Goal: Information Seeking & Learning: Find specific fact

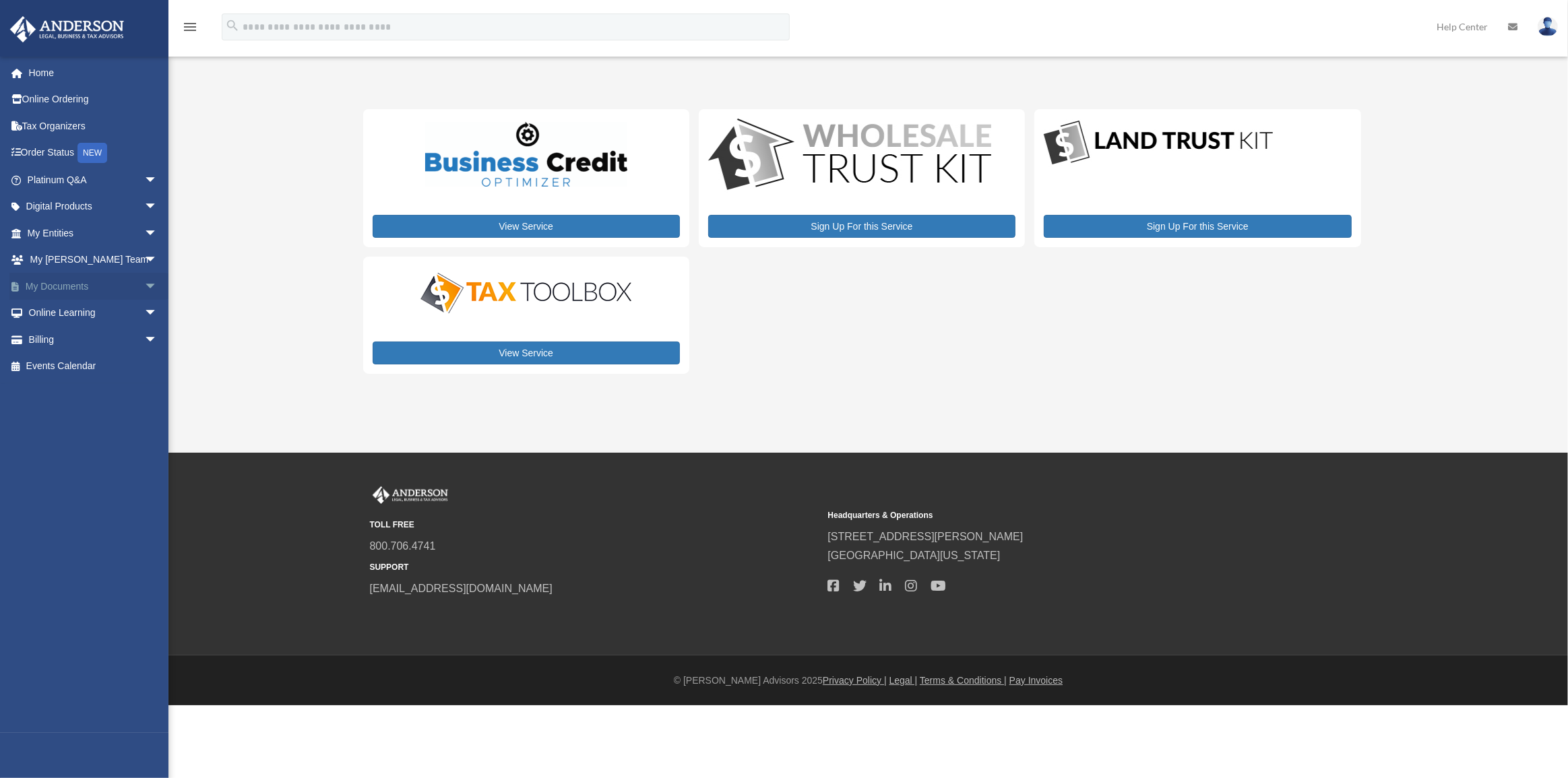
click at [58, 289] on link "My Documents arrow_drop_down" at bounding box center [93, 287] width 168 height 27
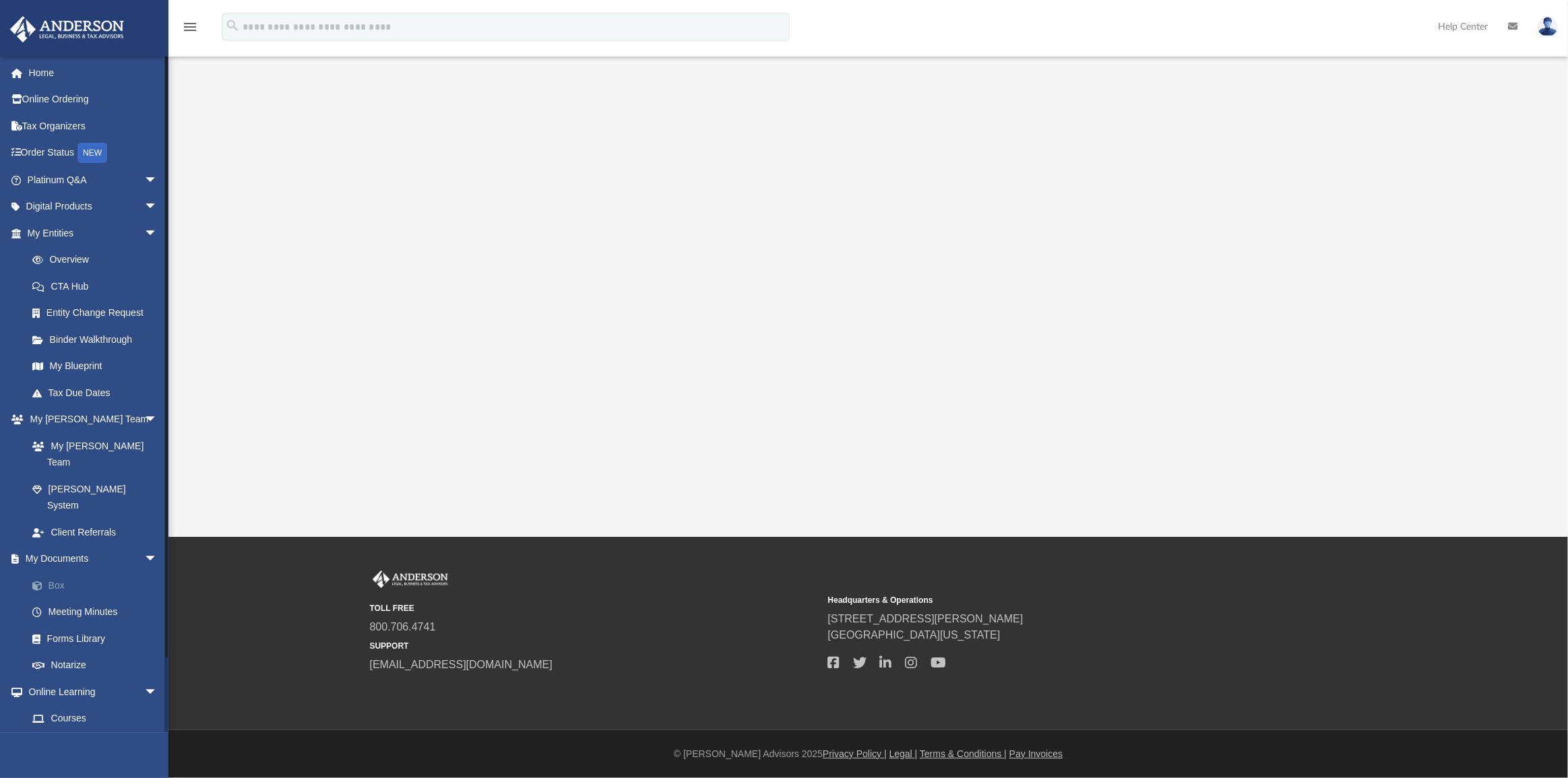
click at [61, 572] on link "Box" at bounding box center [98, 586] width 159 height 27
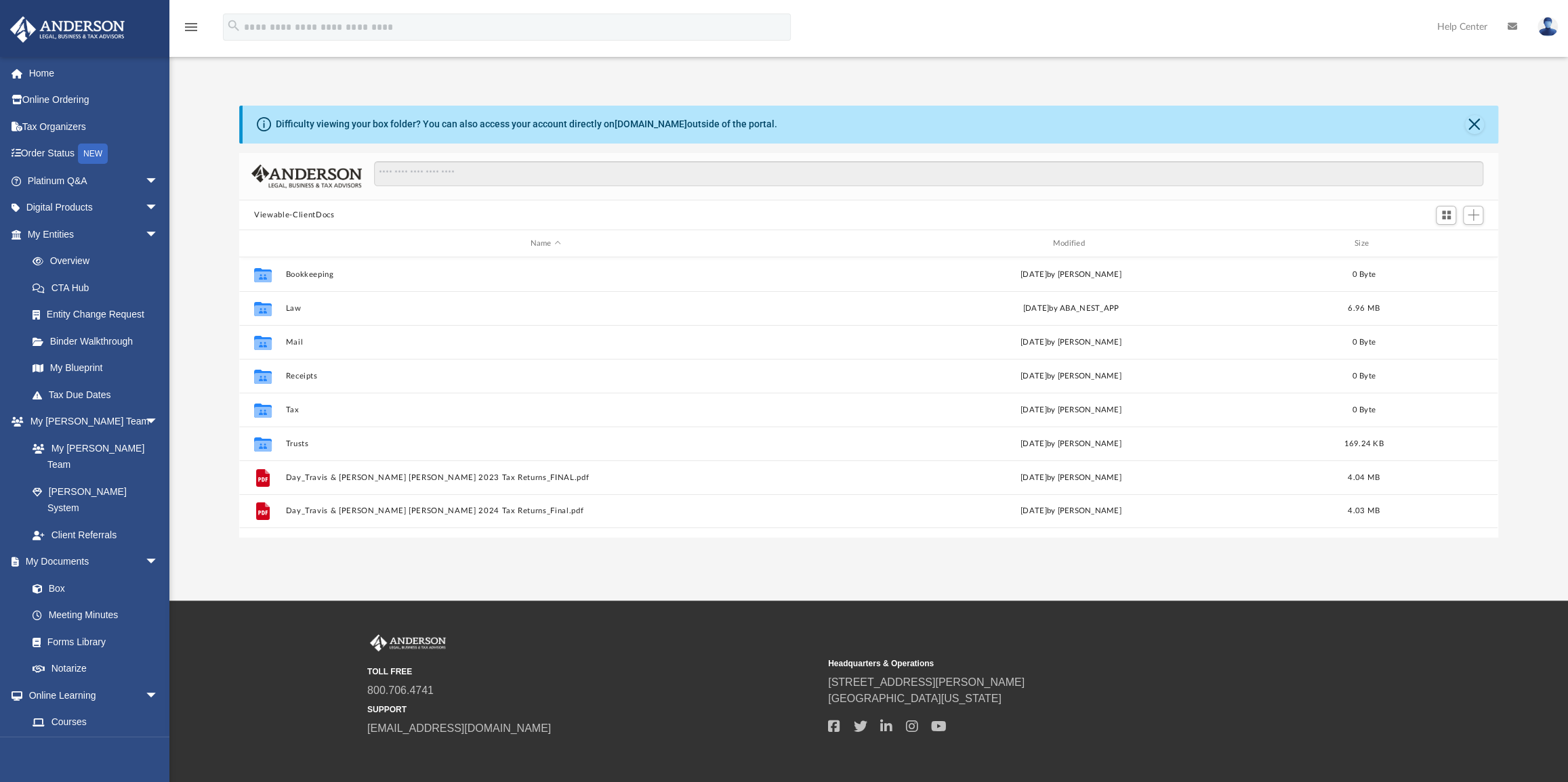
scroll to position [298, 1249]
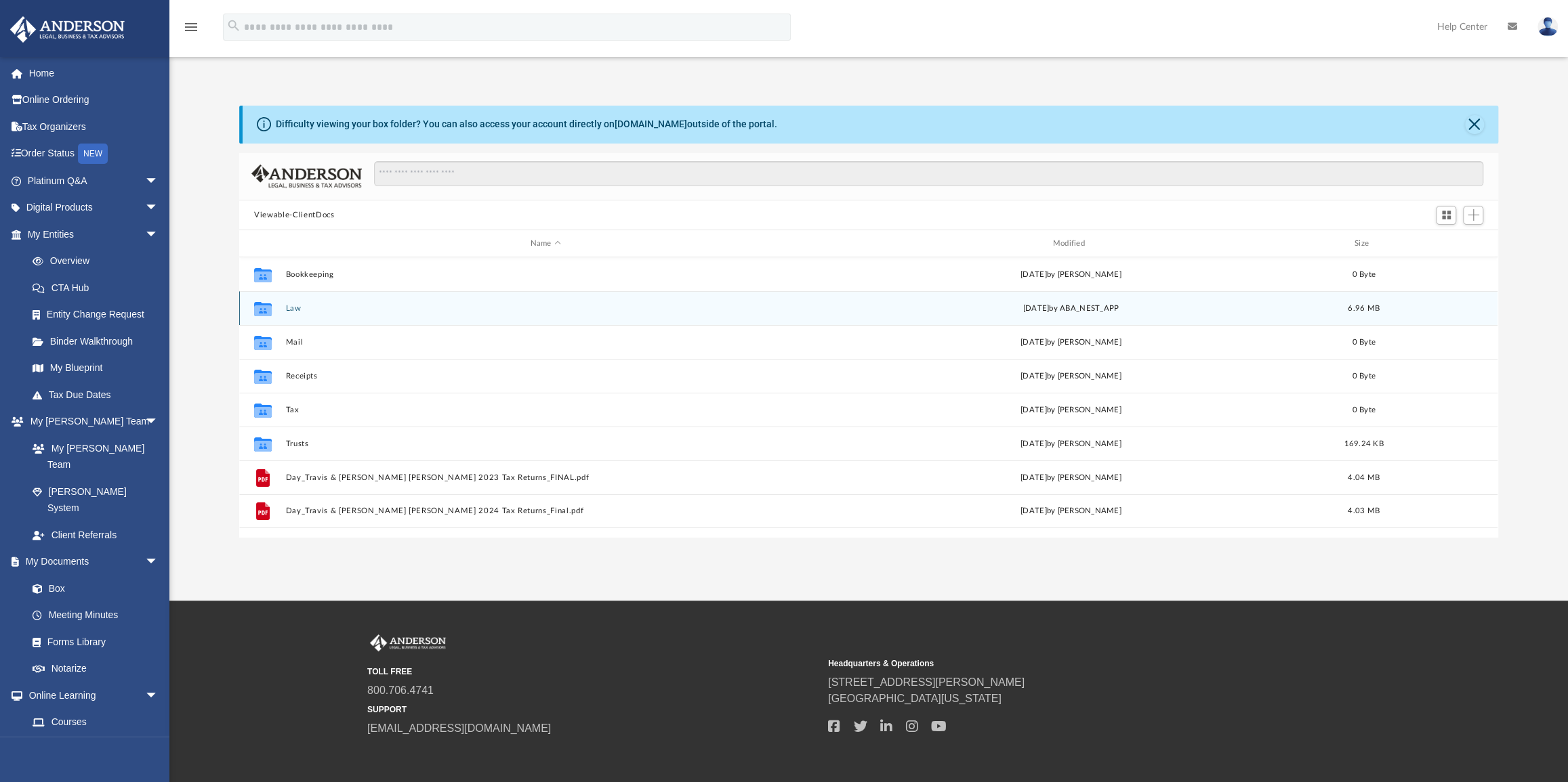
click at [298, 307] on button "Law" at bounding box center [546, 308] width 520 height 9
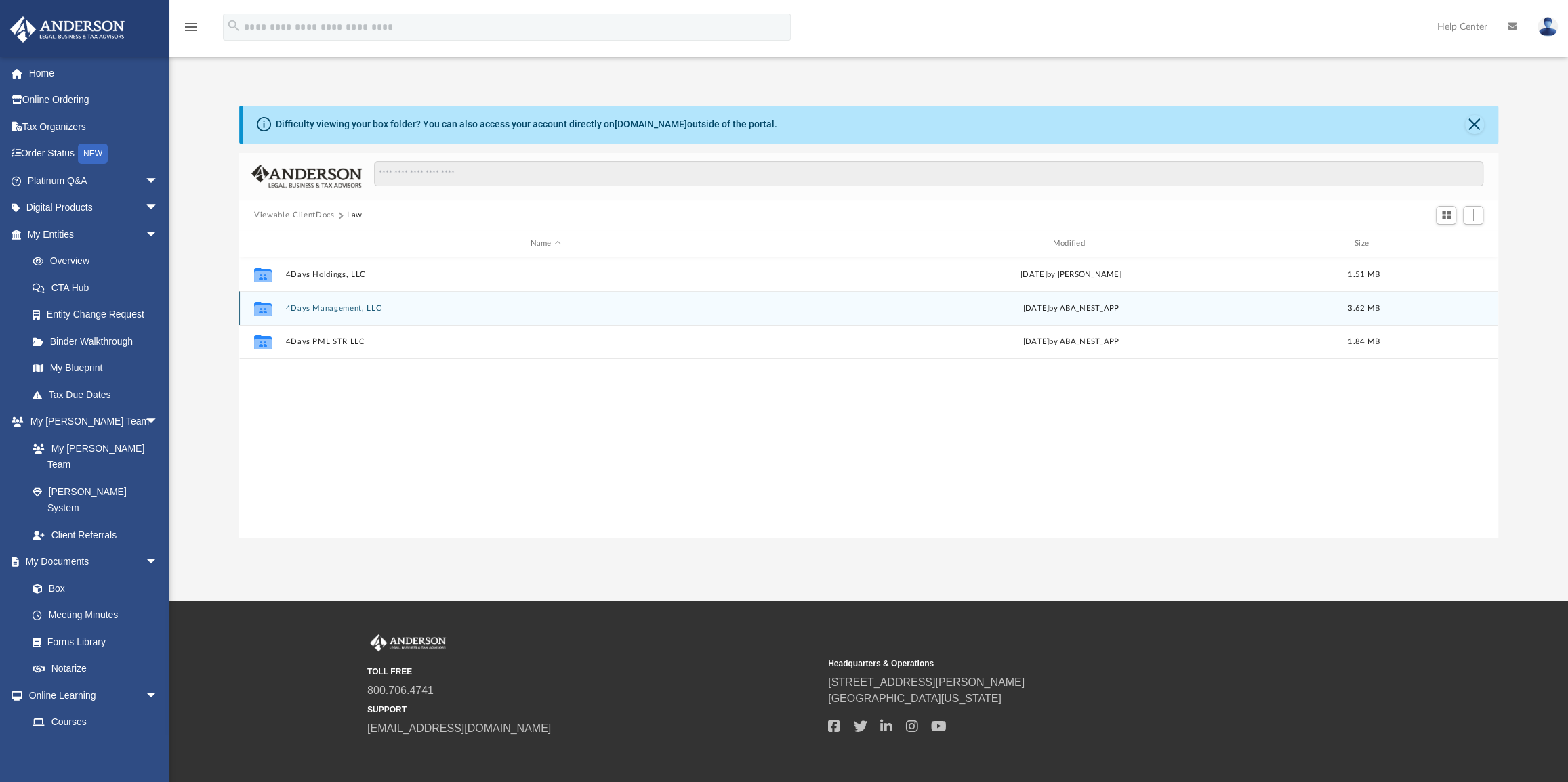
click at [346, 307] on button "4Days Management, LLC" at bounding box center [546, 308] width 520 height 9
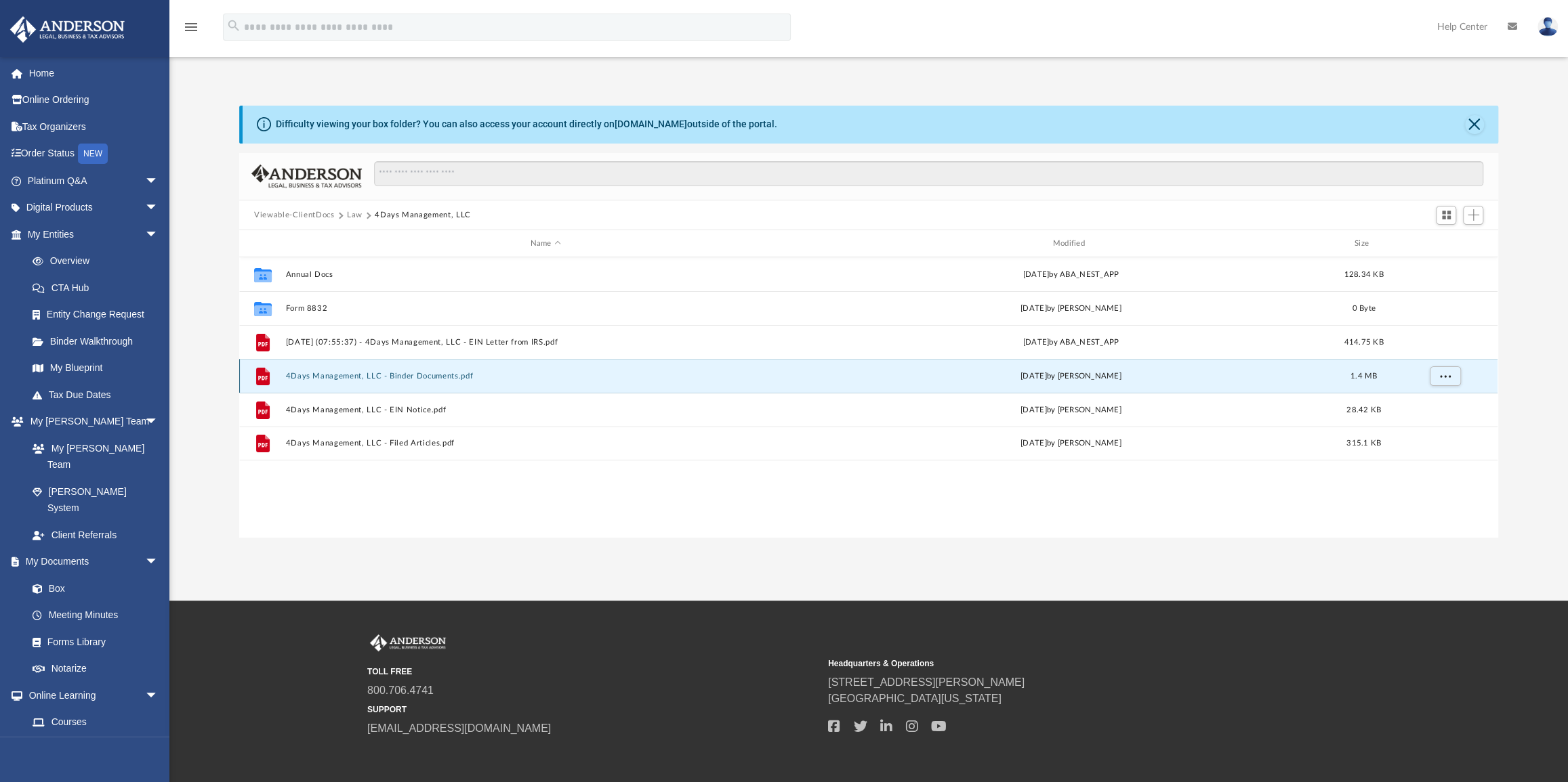
click at [438, 378] on button "4Days Management, LLC - Binder Documents.pdf" at bounding box center [546, 376] width 520 height 9
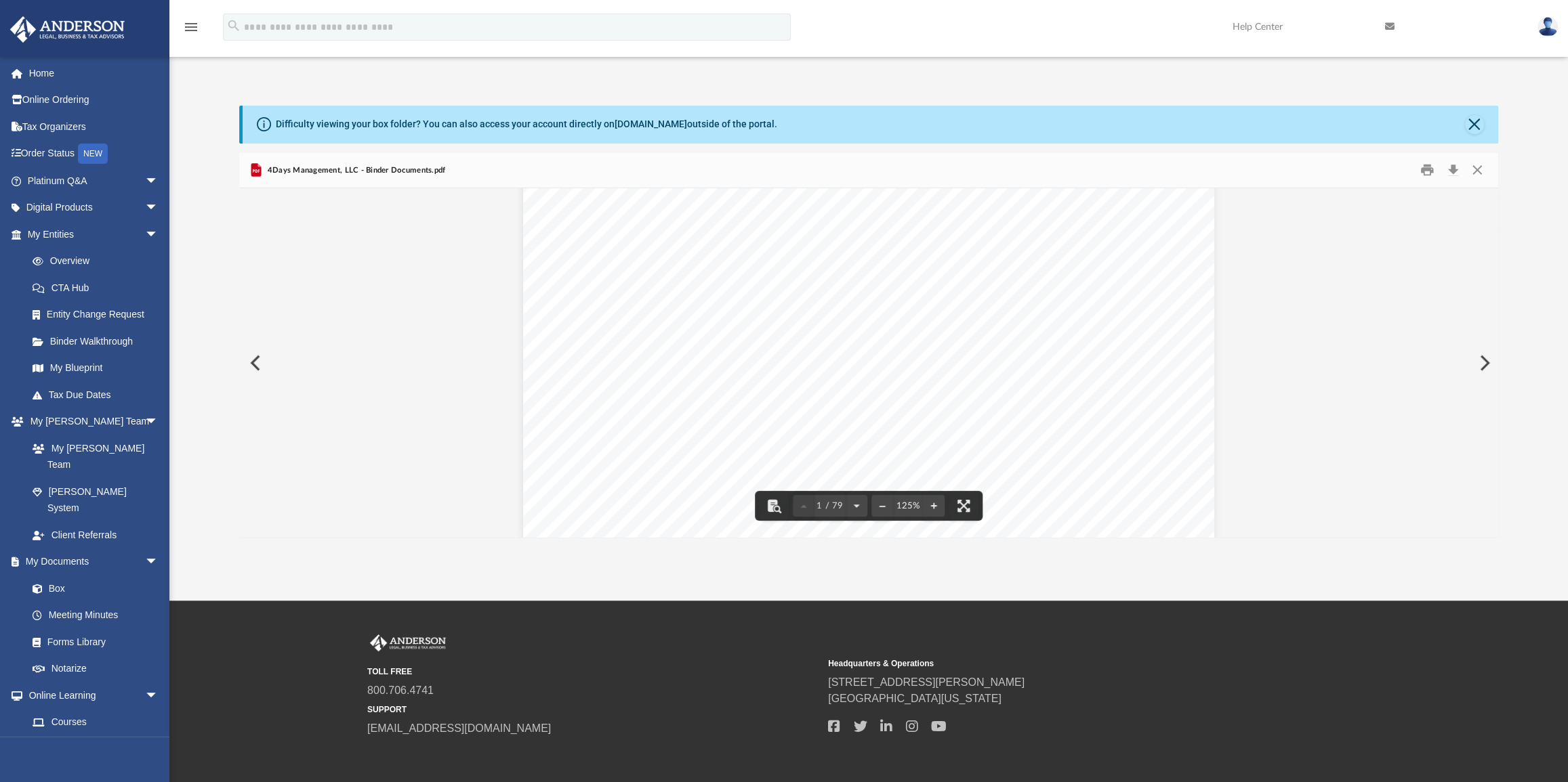
scroll to position [1047, 0]
drag, startPoint x: 799, startPoint y: 304, endPoint x: 891, endPoint y: 304, distance: 92.0
click at [891, 304] on div "Overview of 4Days Management, LLC Entity Formation Information State of Organiz…" at bounding box center [868, 513] width 691 height 894
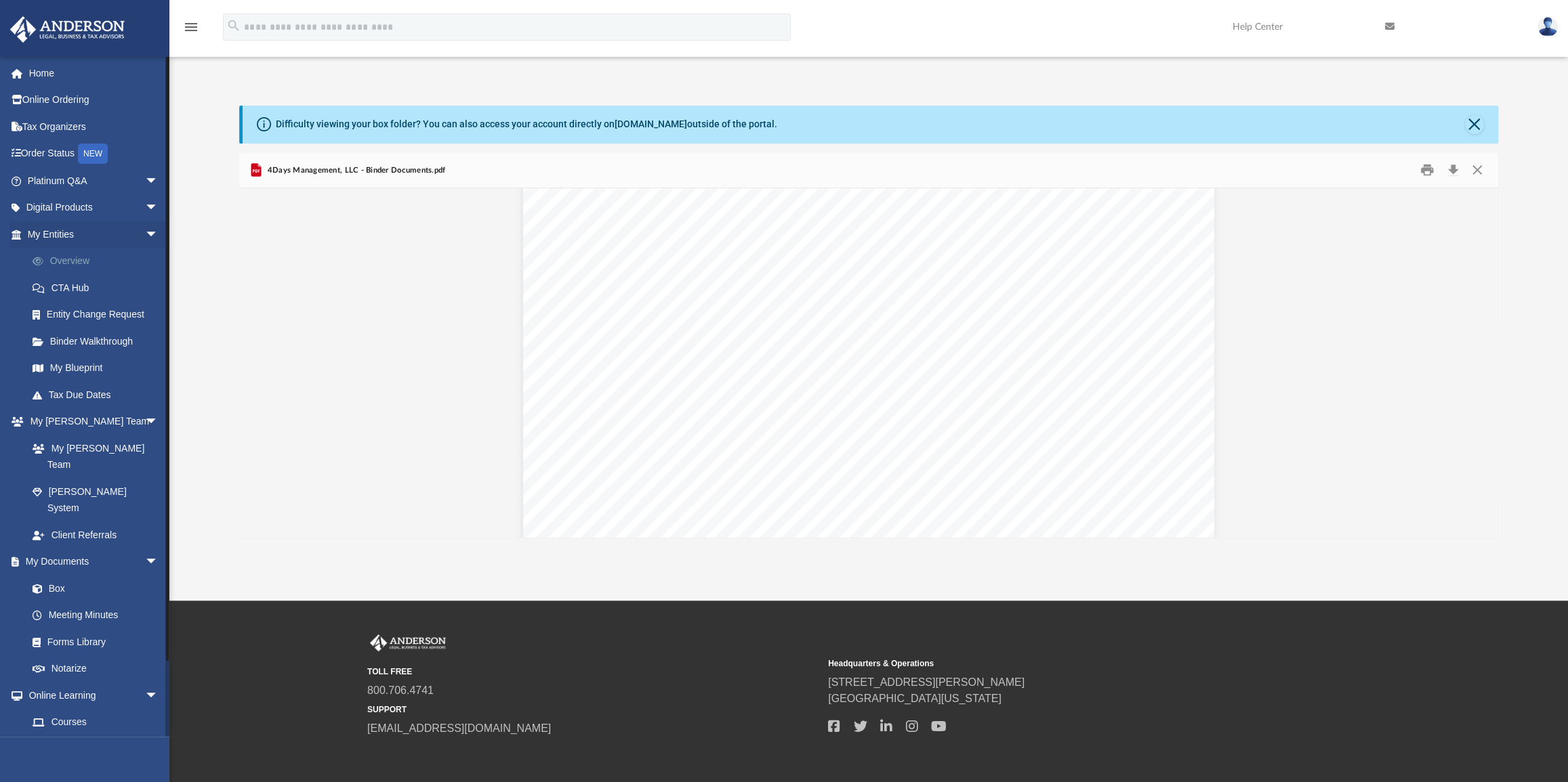
click at [65, 262] on link "Overview" at bounding box center [99, 262] width 160 height 27
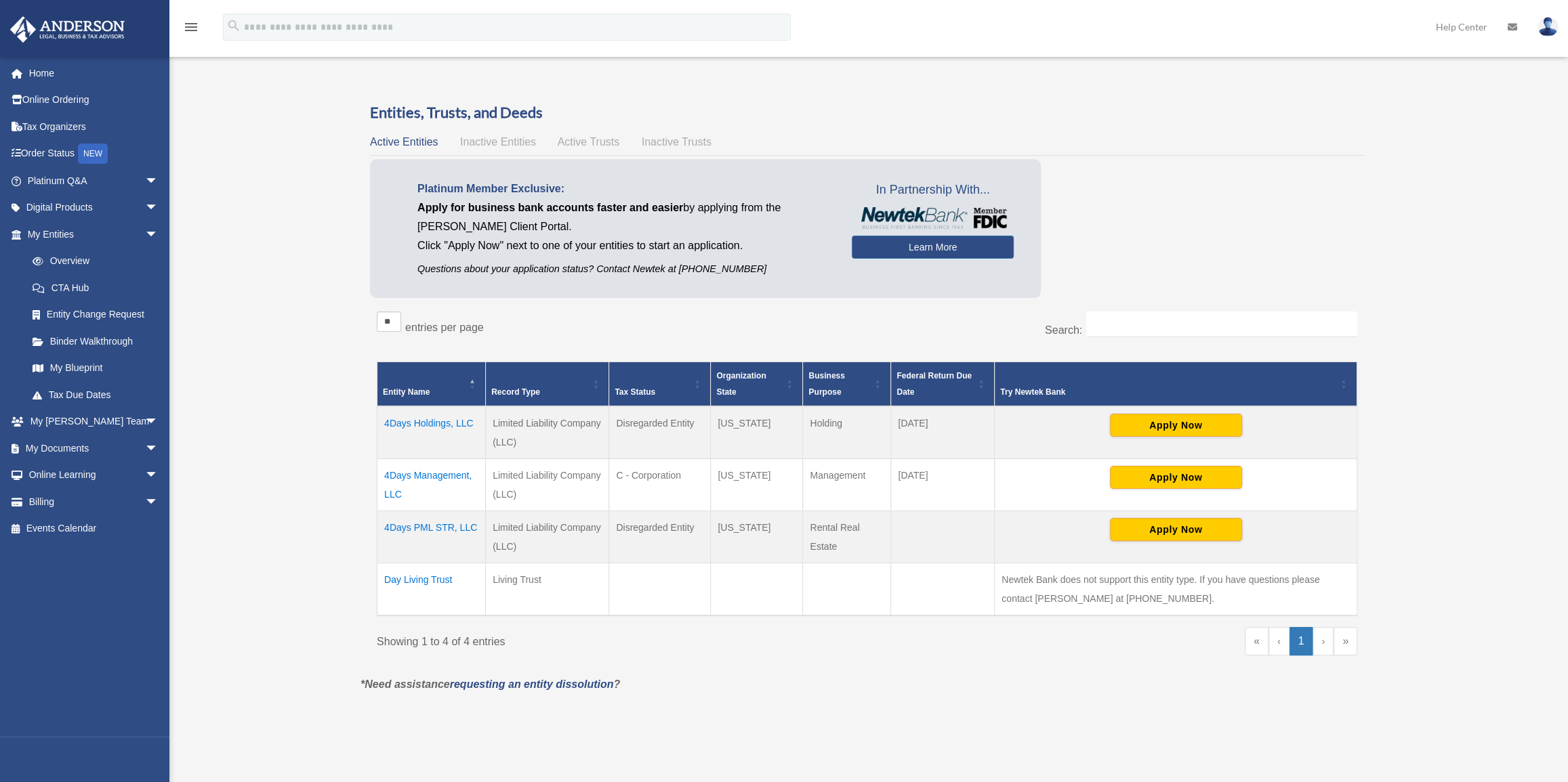
click at [402, 475] on td "4Days Management, LLC" at bounding box center [431, 484] width 108 height 52
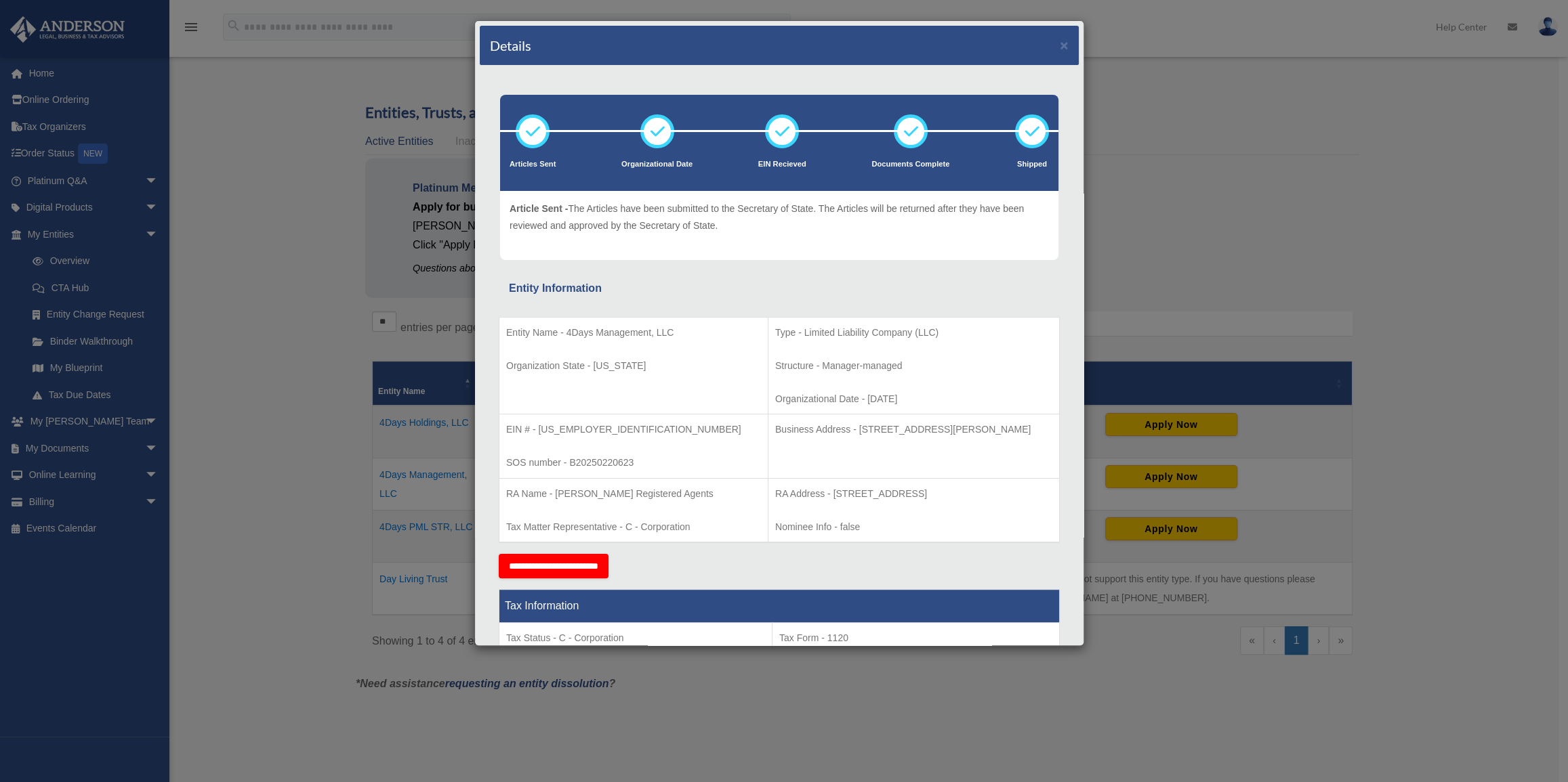
click at [775, 494] on p "RA Address - [STREET_ADDRESS]" at bounding box center [914, 495] width 277 height 17
drag, startPoint x: 763, startPoint y: 491, endPoint x: 866, endPoint y: 496, distance: 103.1
click at [866, 496] on p "RA Address - [STREET_ADDRESS]" at bounding box center [914, 495] width 277 height 17
click at [622, 461] on p "SOS number - B20250220623" at bounding box center [634, 463] width 255 height 17
click at [624, 461] on p "SOS number - B20250220623" at bounding box center [634, 463] width 255 height 17
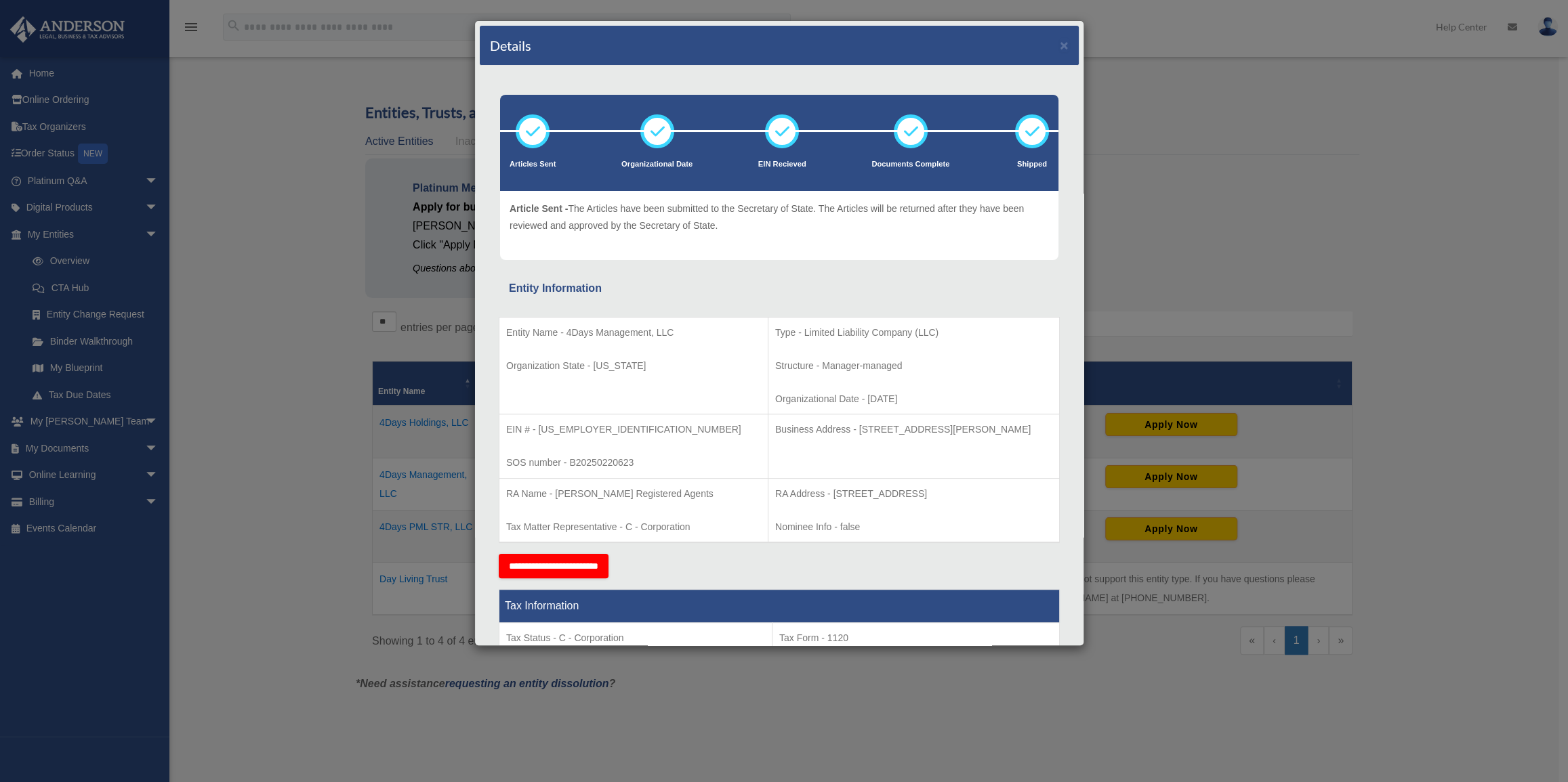
click at [905, 467] on td "Business Address - 3225 McLeod Dr, Suite 100, Las Vegas, NV 89121" at bounding box center [913, 447] width 291 height 65
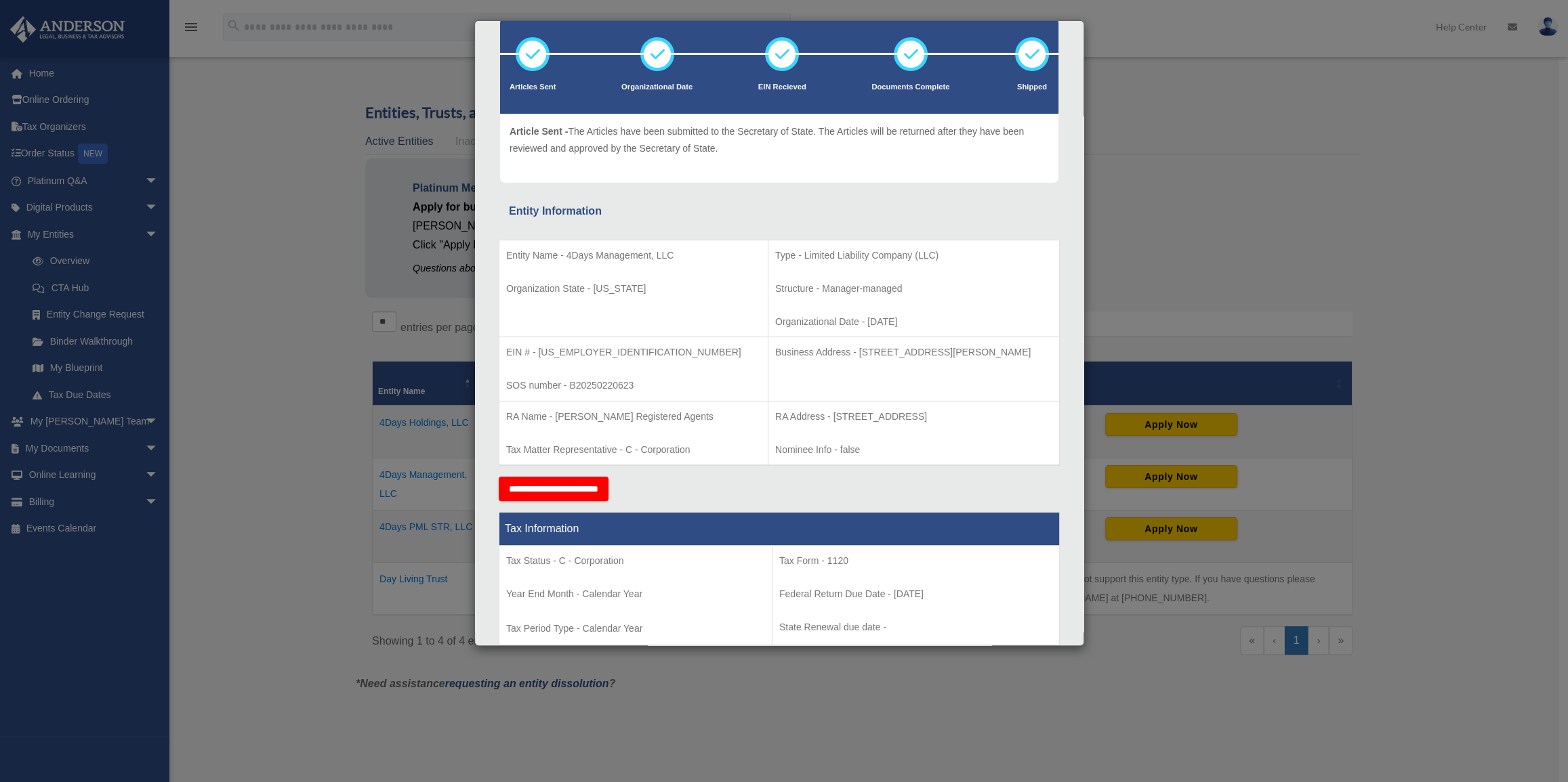
scroll to position [307, 0]
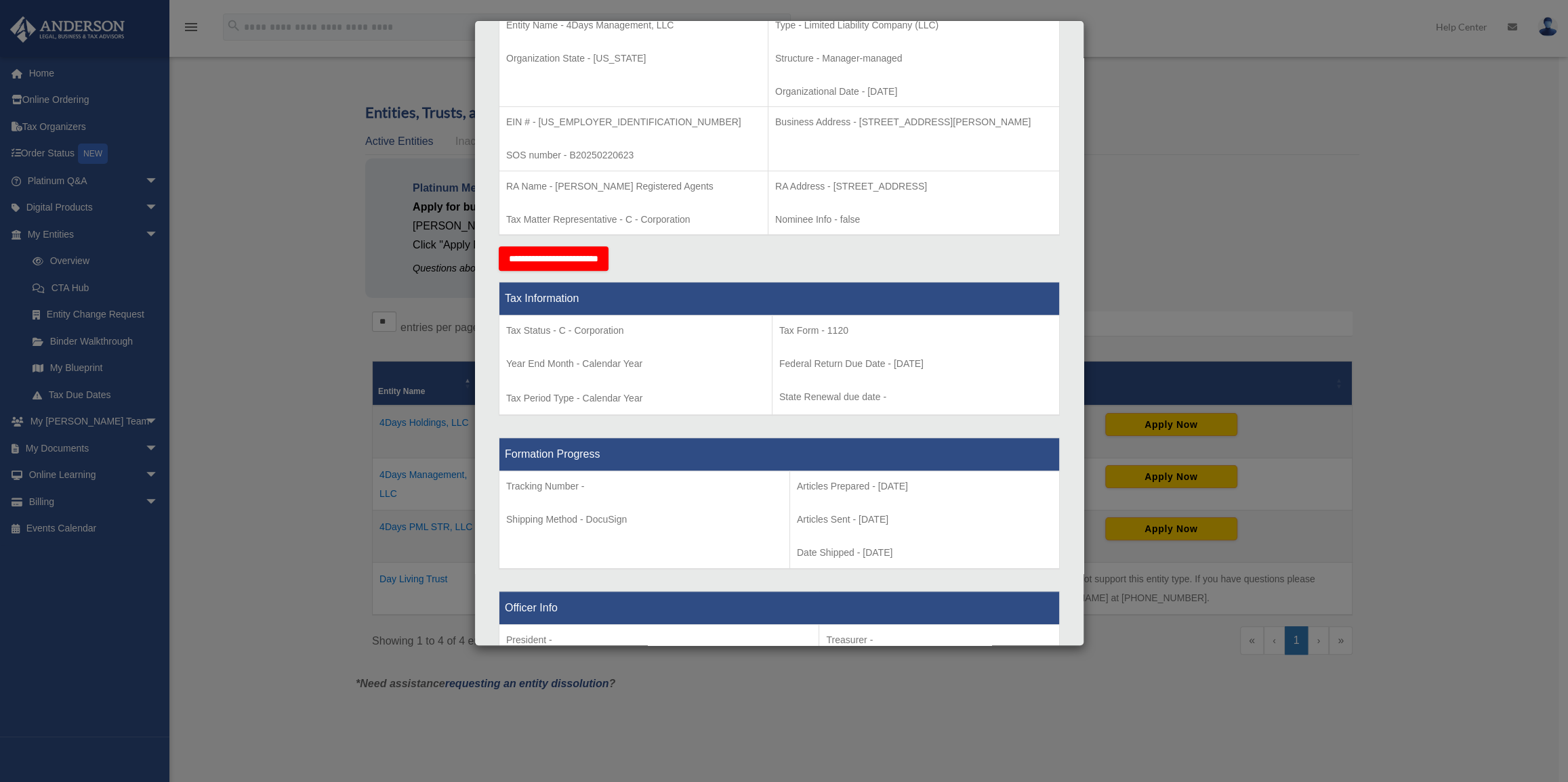
click at [305, 431] on div "Details × Articles Sent Organizational Date" at bounding box center [784, 391] width 1568 height 782
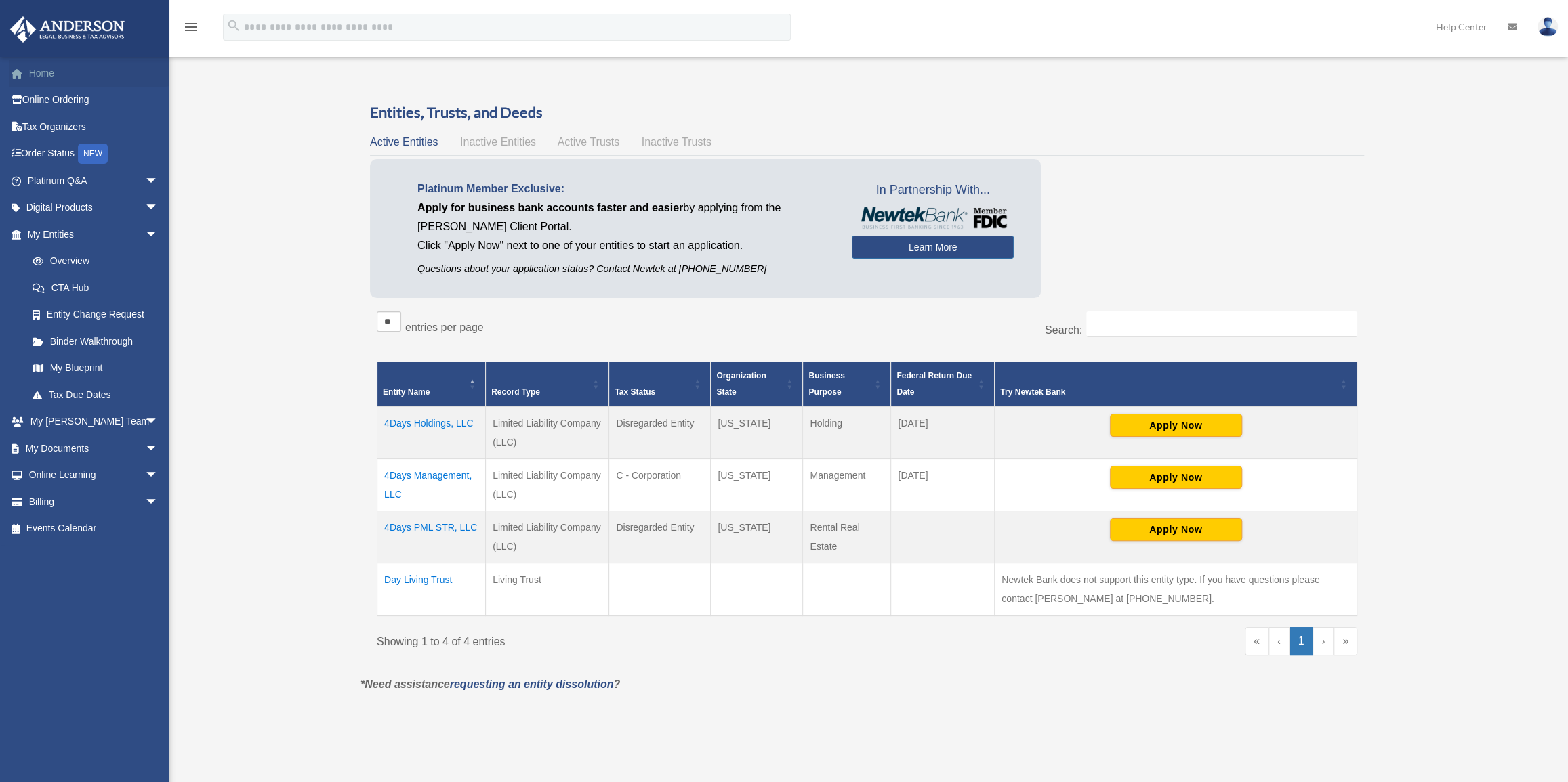
click at [41, 72] on link "Home" at bounding box center [94, 73] width 169 height 27
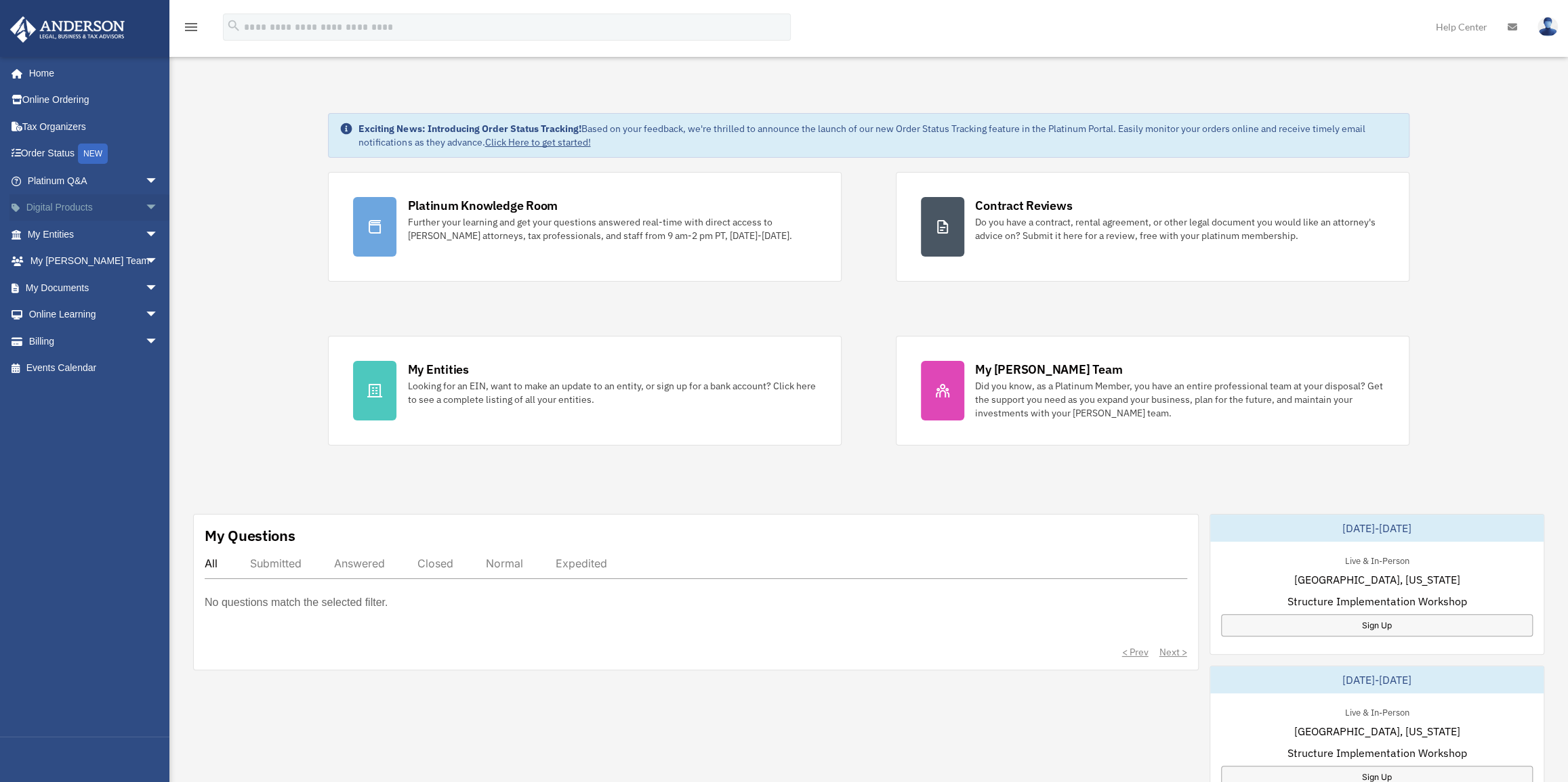
click at [85, 206] on link "Digital Products arrow_drop_down" at bounding box center [94, 208] width 169 height 27
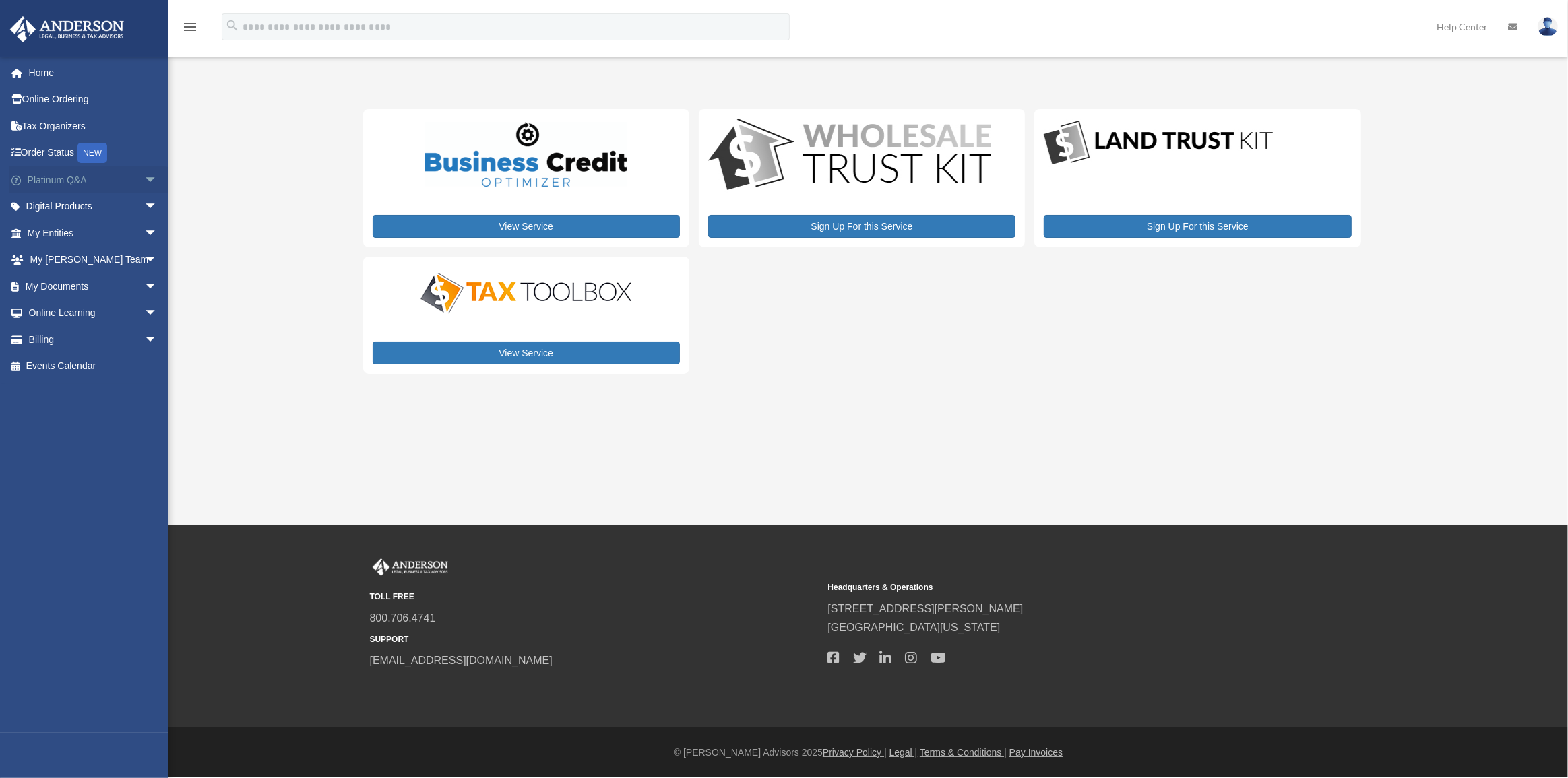
click at [66, 175] on link "Platinum Q&A arrow_drop_down" at bounding box center [93, 180] width 168 height 27
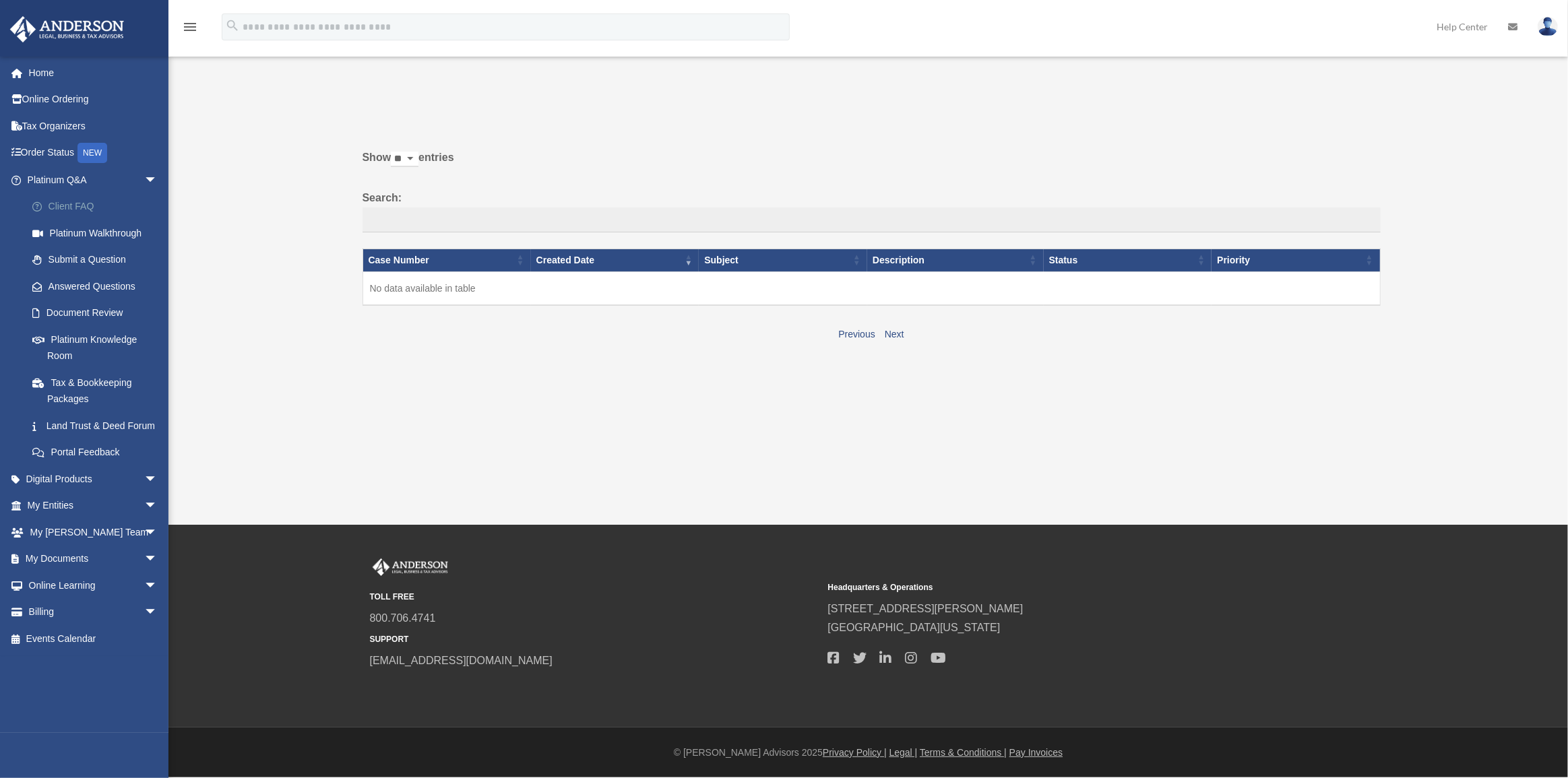
click at [77, 209] on link "Client FAQ" at bounding box center [98, 207] width 159 height 27
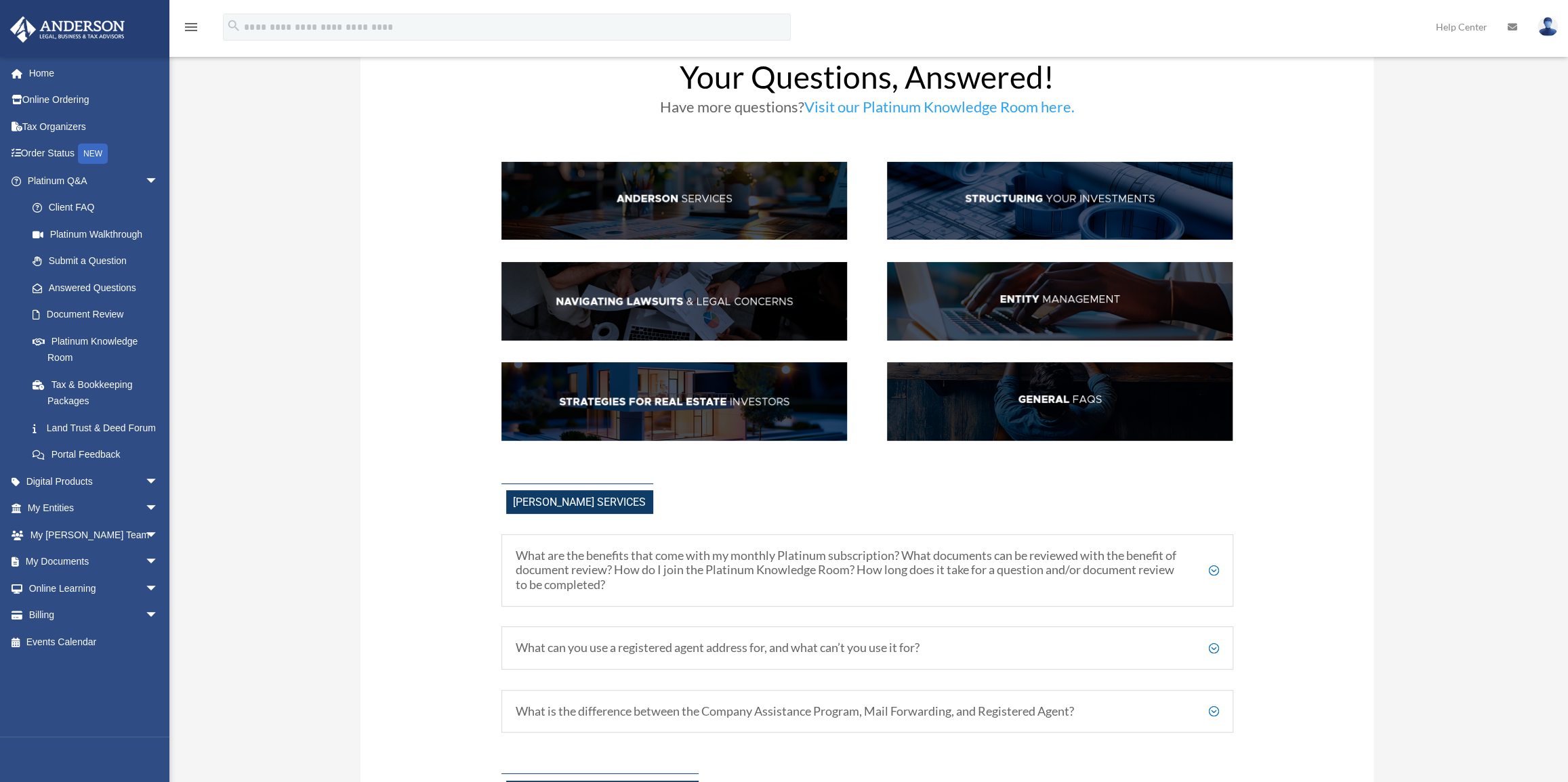
scroll to position [61, 0]
click at [1082, 296] on img at bounding box center [1059, 301] width 345 height 78
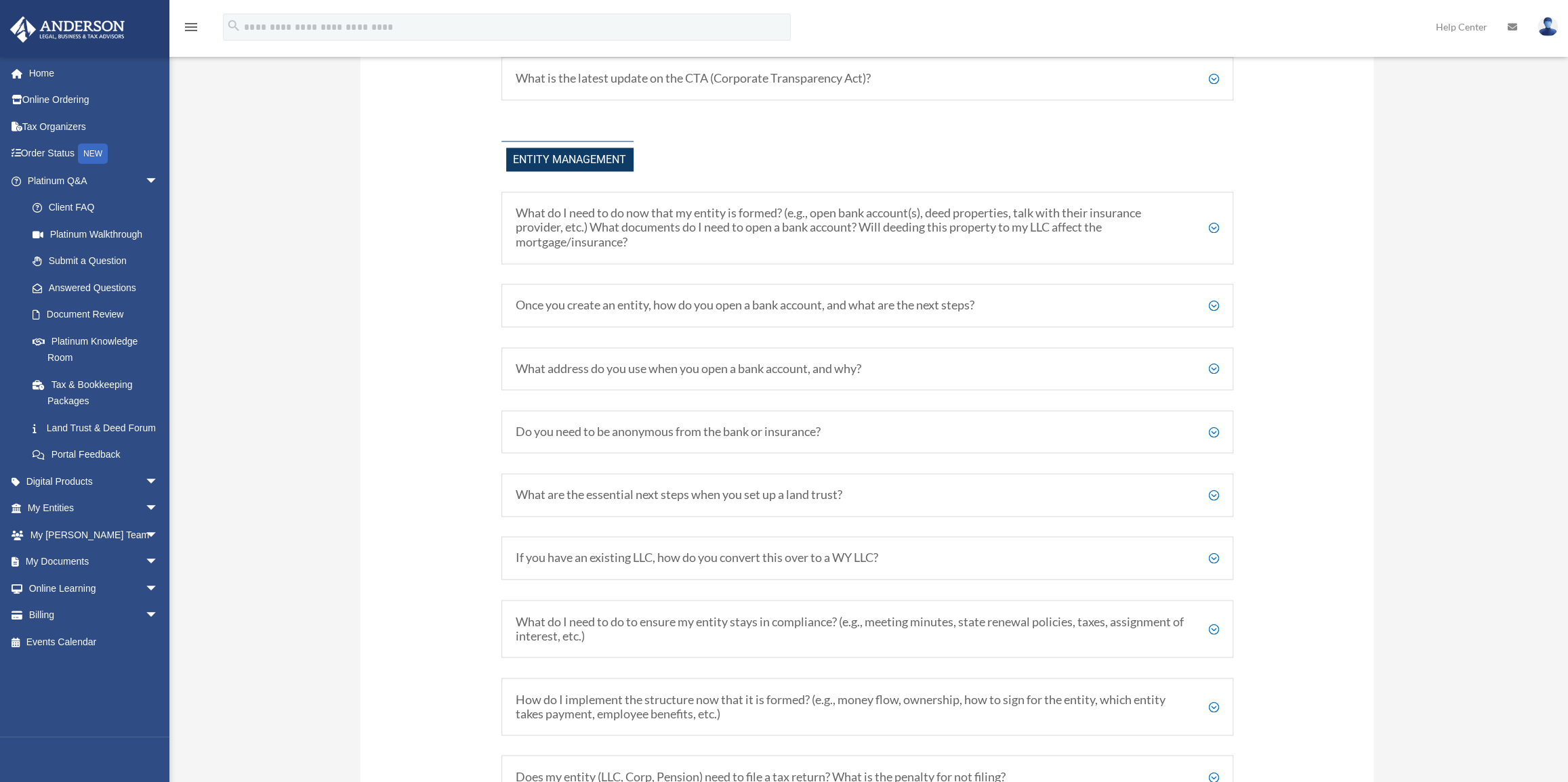
scroll to position [1590, 0]
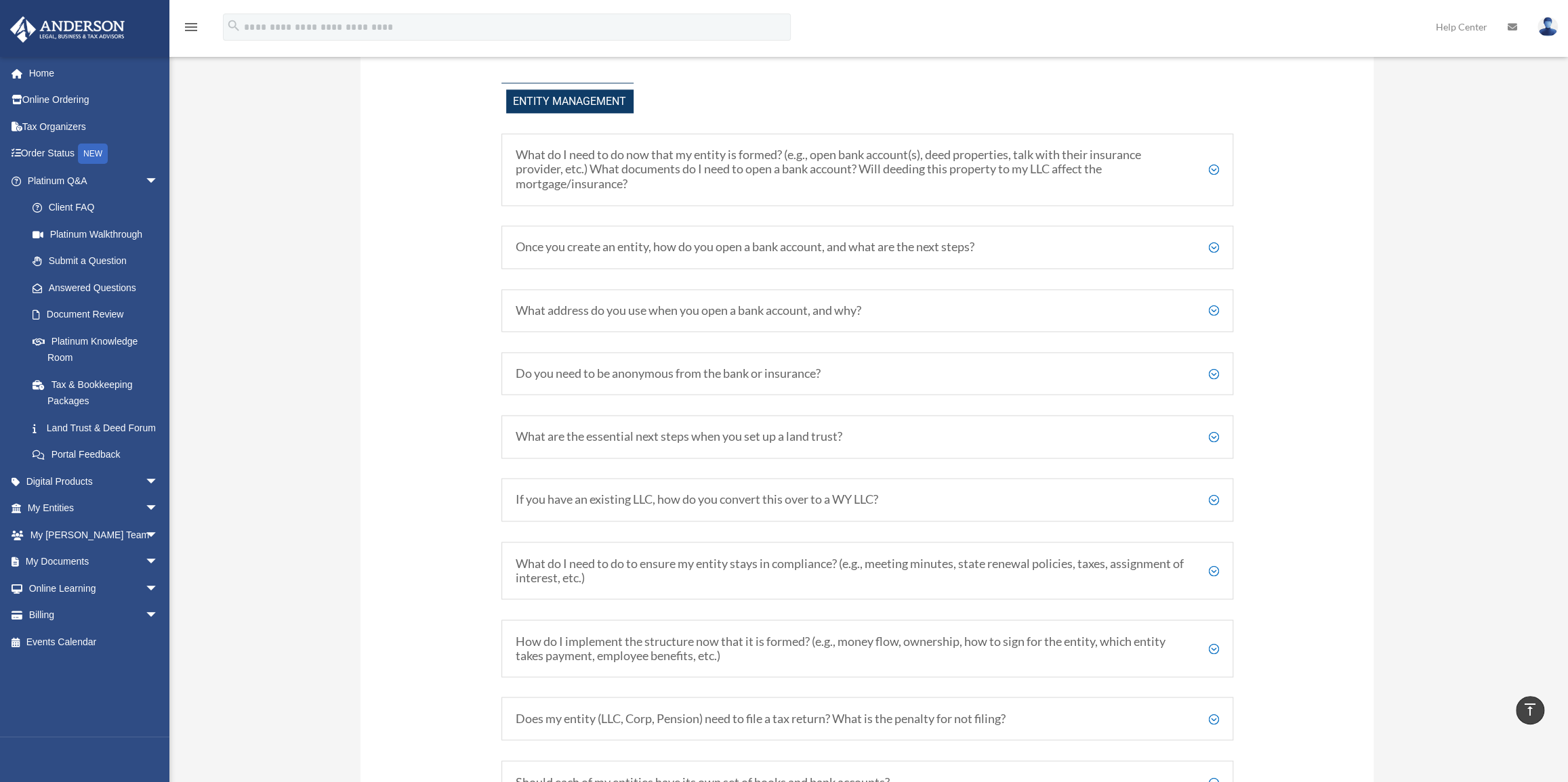
click at [1016, 311] on h5 "What address do you use when you open a bank account, and why?" at bounding box center [866, 310] width 703 height 14
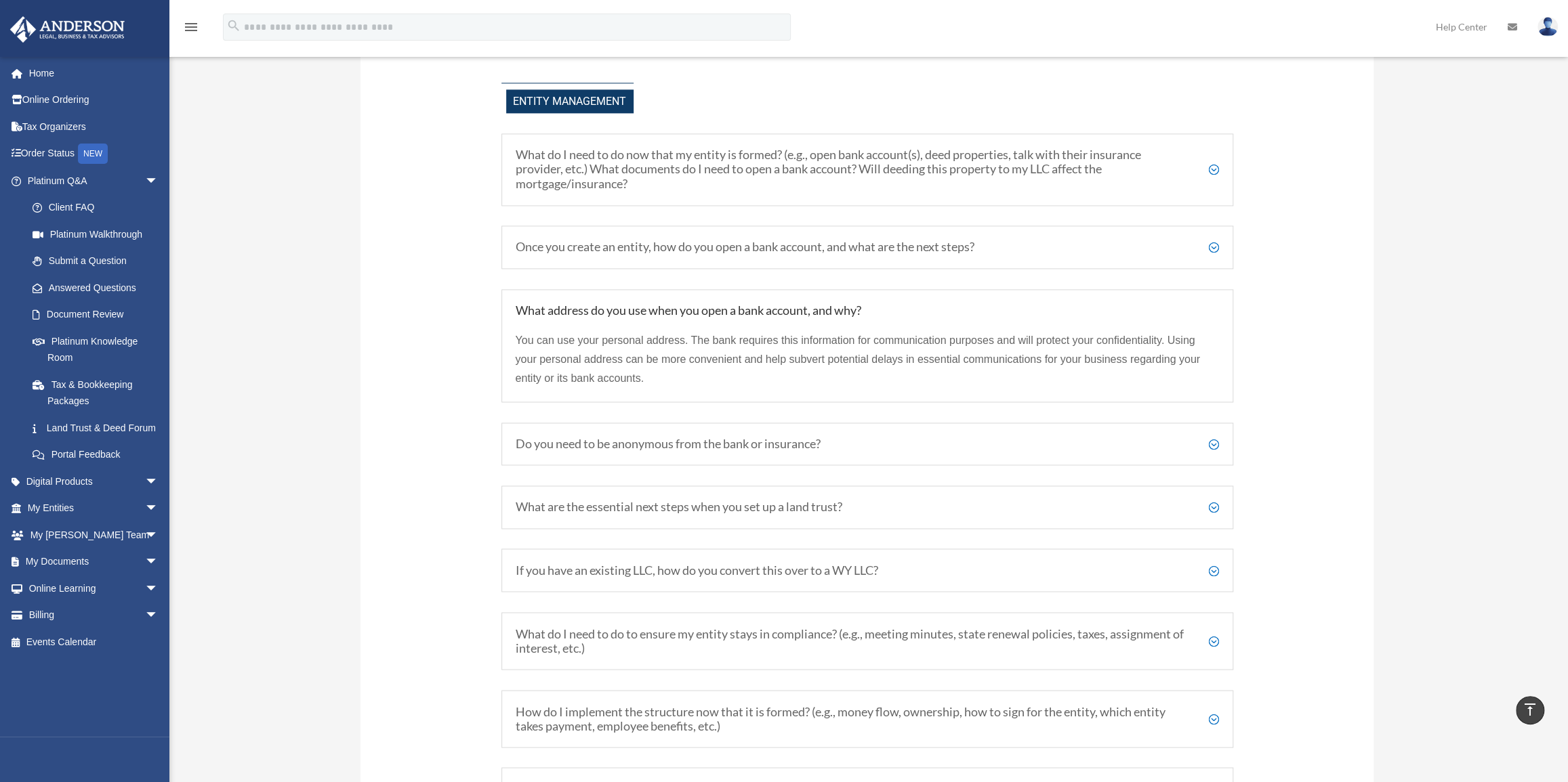
click at [1103, 244] on h5 "Once you create an entity, how do you open a bank account, and what are the nex…" at bounding box center [866, 246] width 703 height 14
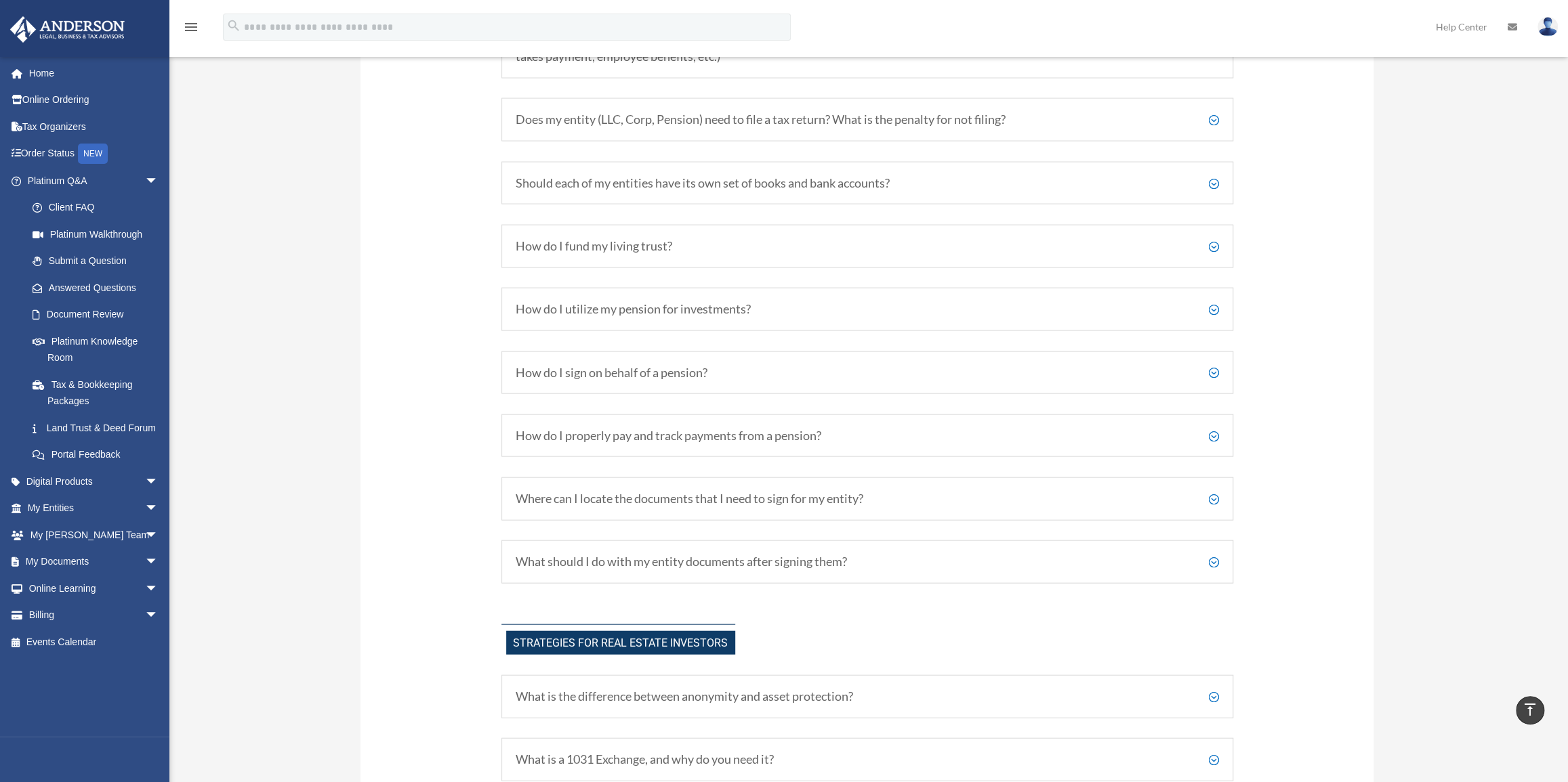
scroll to position [2268, 0]
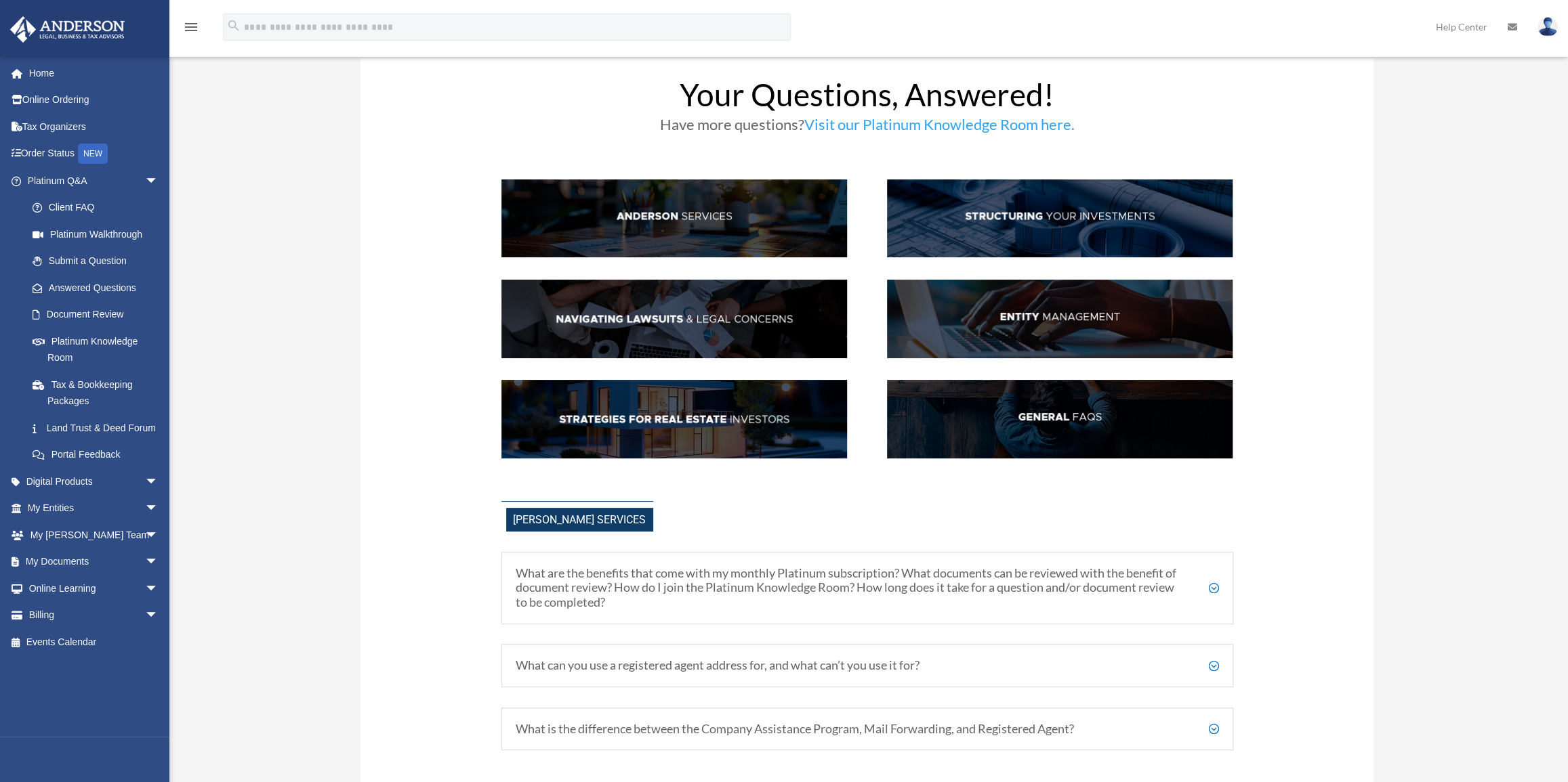
scroll to position [0, 0]
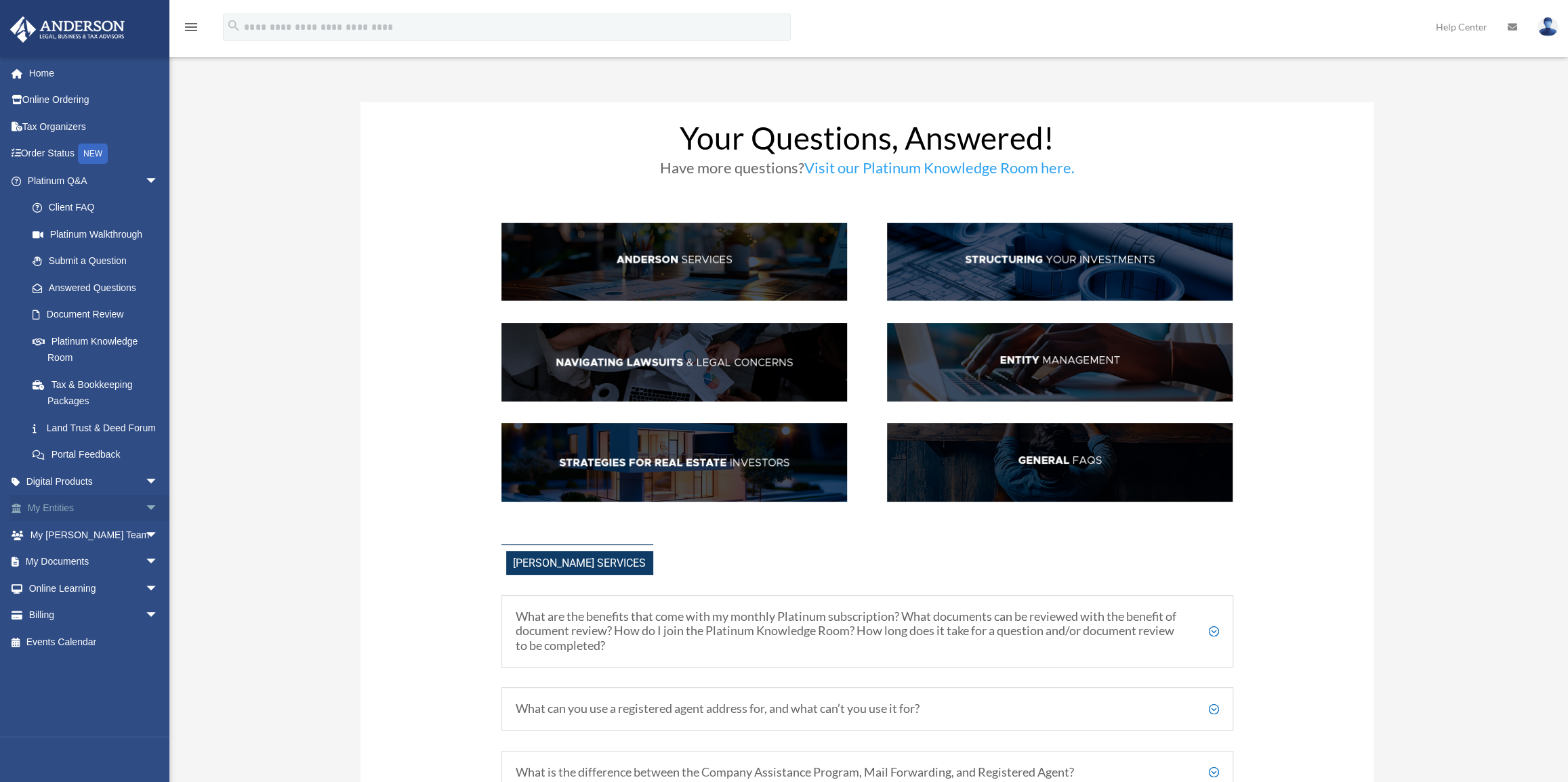
click at [51, 522] on link "My Entities arrow_drop_down" at bounding box center [94, 508] width 169 height 27
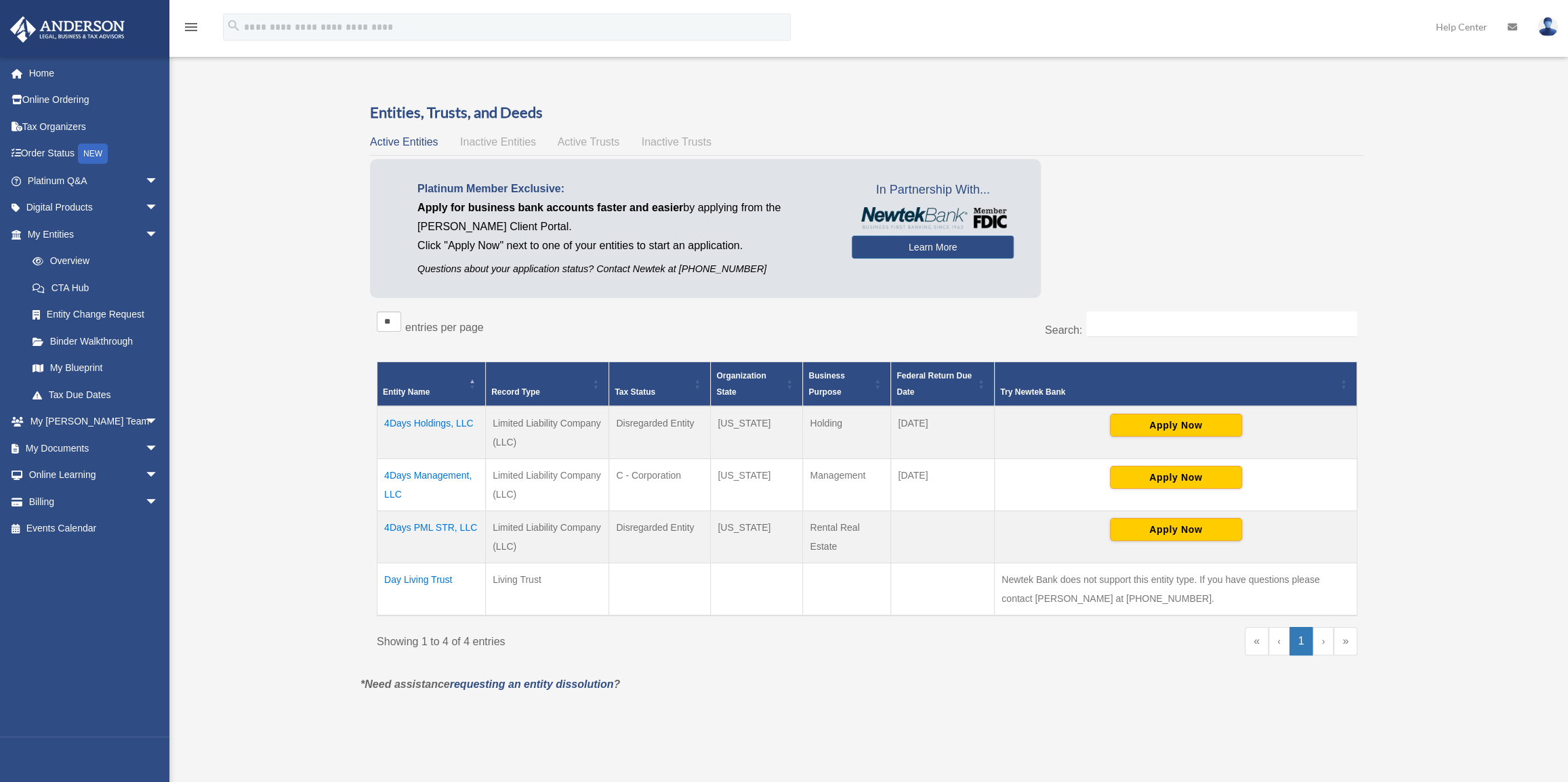
click at [424, 475] on td "4Days Management, LLC" at bounding box center [431, 484] width 108 height 52
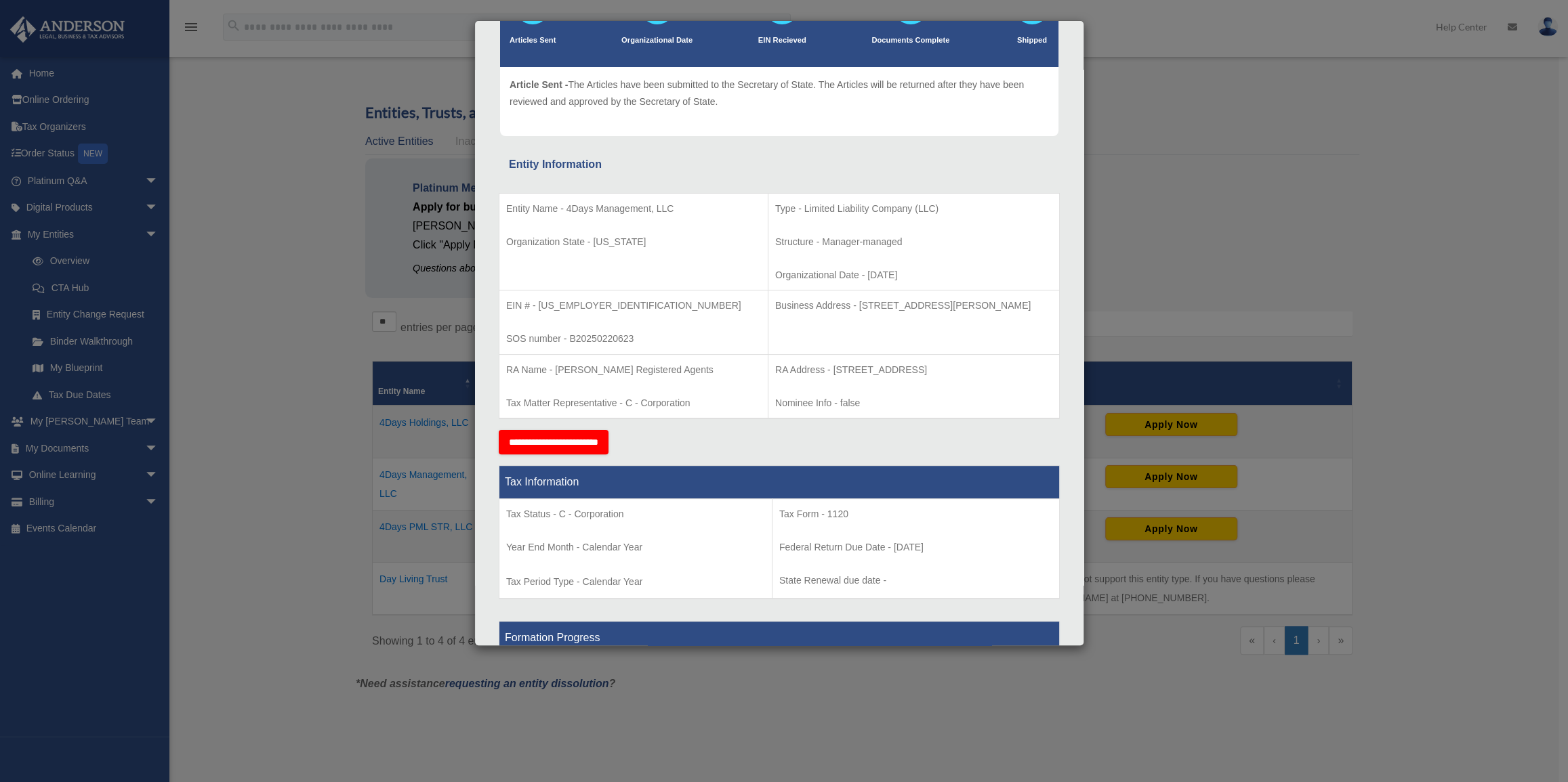
scroll to position [123, 0]
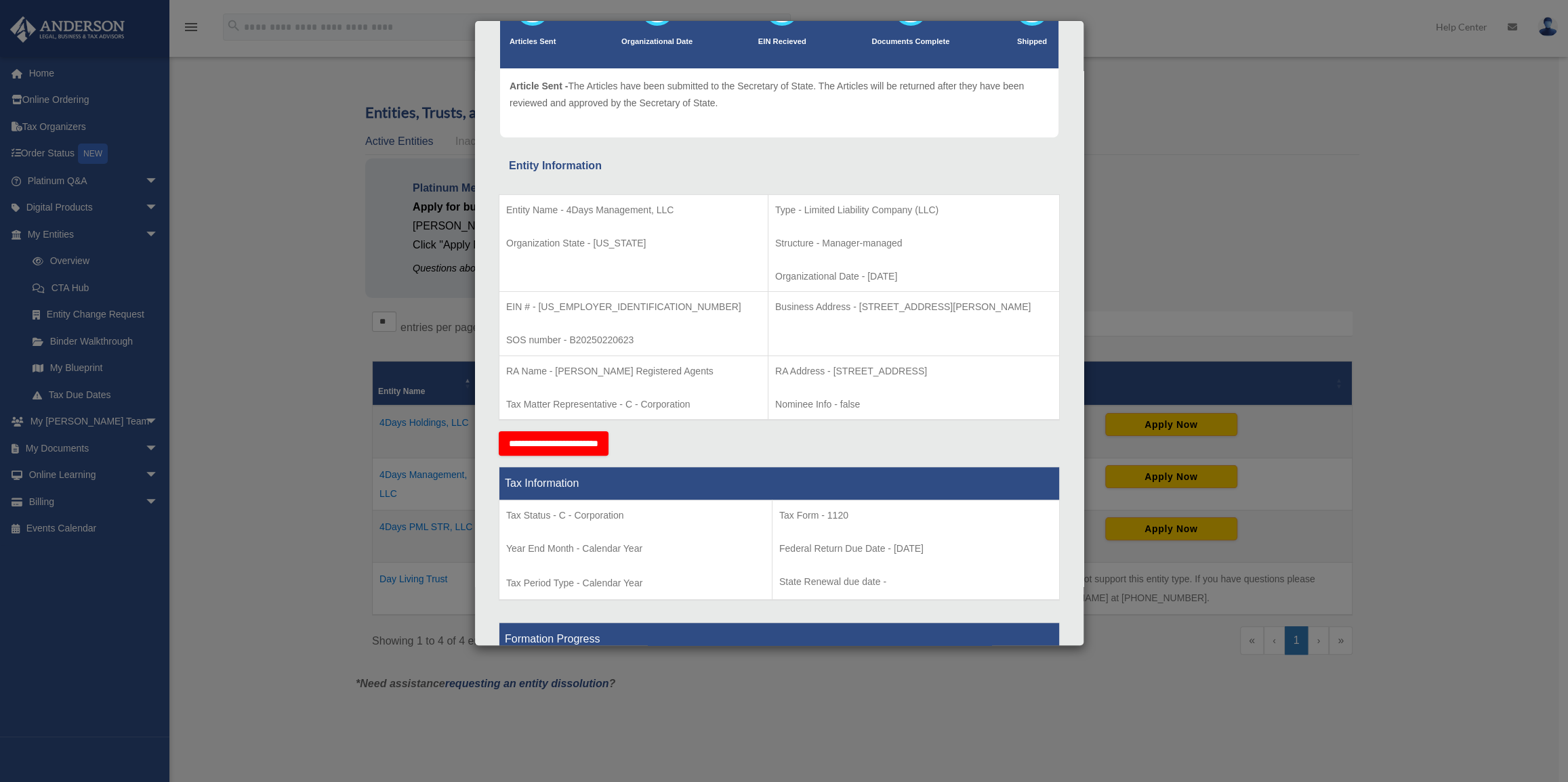
click at [569, 368] on p "RA Name - [PERSON_NAME] Registered Agents" at bounding box center [634, 372] width 255 height 17
drag, startPoint x: 569, startPoint y: 368, endPoint x: 653, endPoint y: 367, distance: 84.0
click at [653, 367] on p "RA Name - [PERSON_NAME] Registered Agents" at bounding box center [634, 372] width 255 height 17
click at [769, 340] on td "Business Address - [STREET_ADDRESS][PERSON_NAME]" at bounding box center [913, 324] width 291 height 65
